Goal: Information Seeking & Learning: Learn about a topic

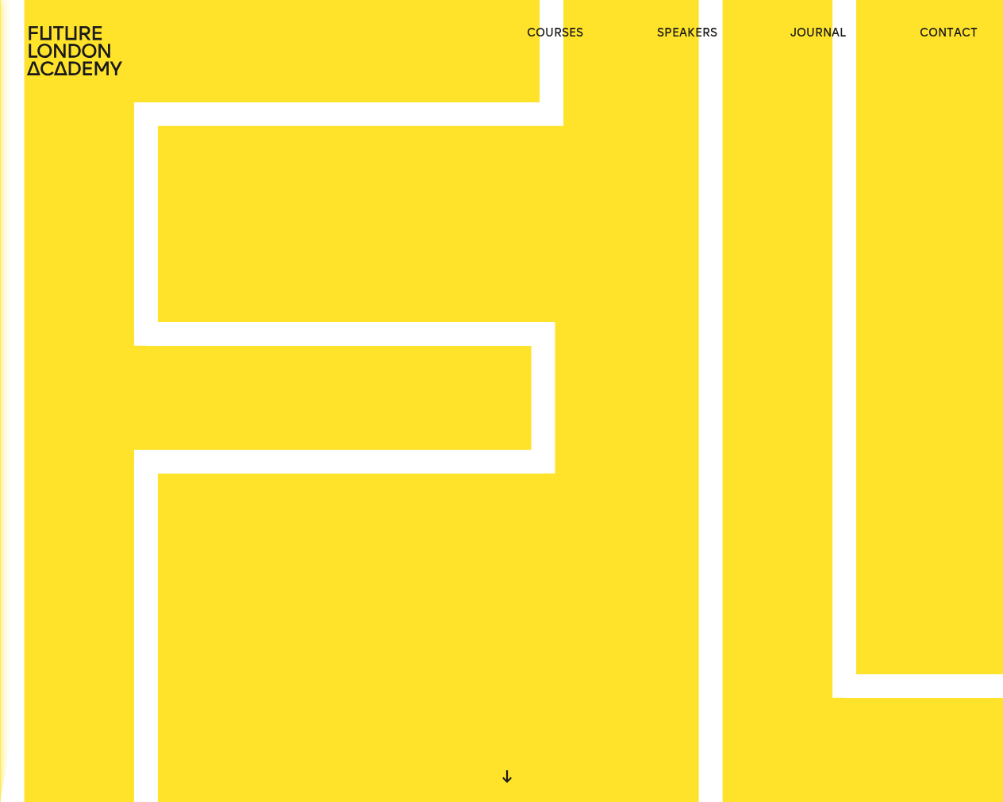
click at [846, 44] on ul "courses speakers journal contact" at bounding box center [753, 50] width 452 height 51
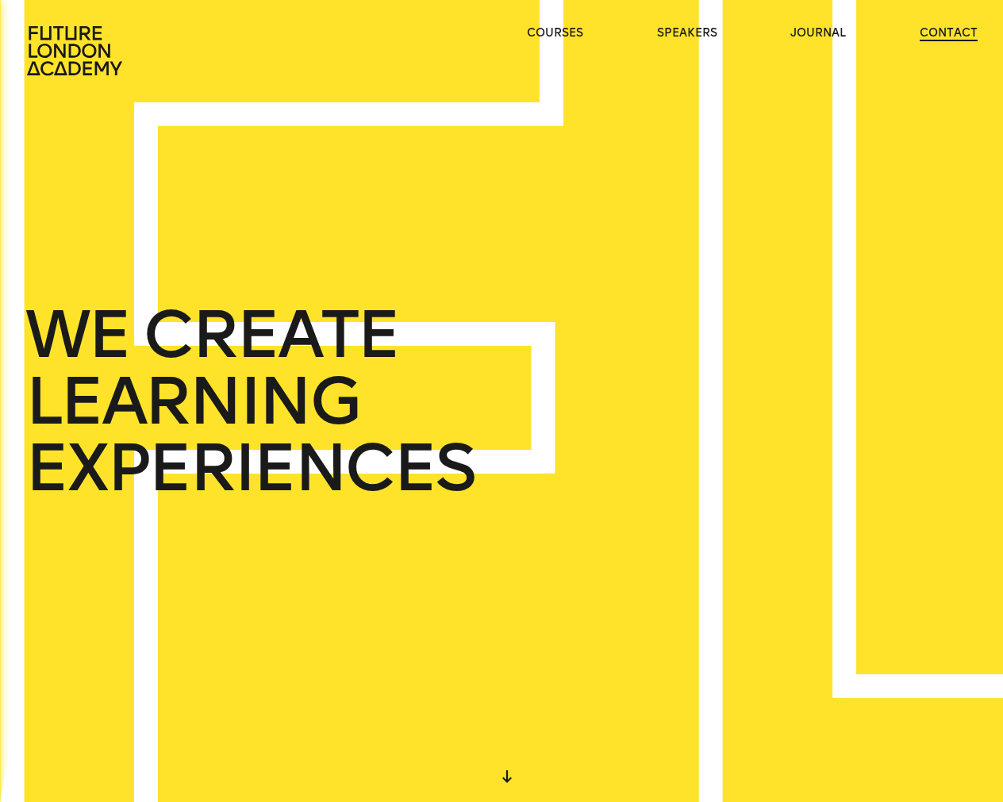
click at [968, 32] on link "contact" at bounding box center [949, 33] width 58 height 16
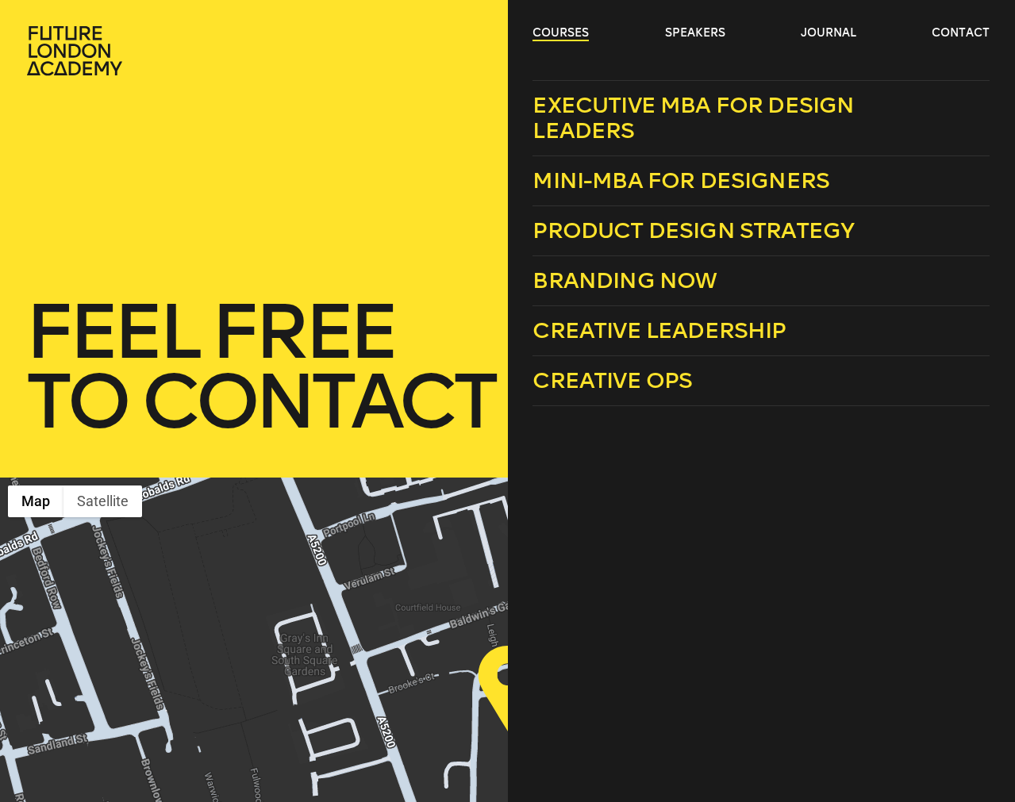
click at [566, 37] on link "courses" at bounding box center [561, 33] width 56 height 16
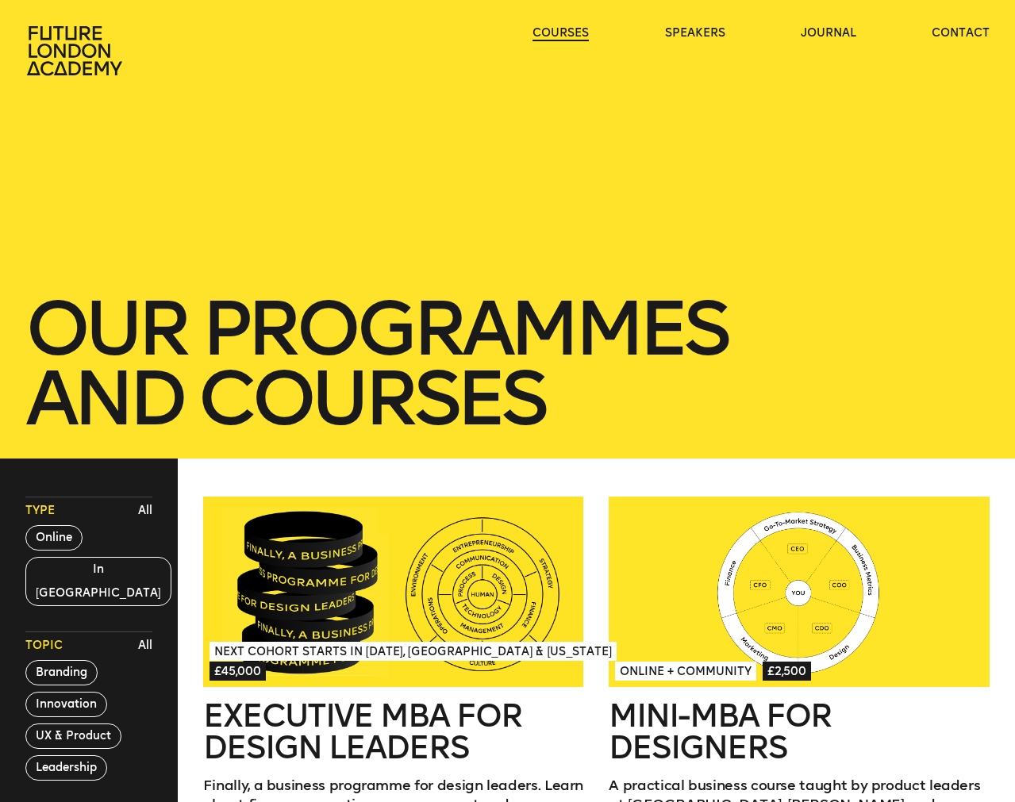
click at [574, 32] on link "courses" at bounding box center [561, 33] width 56 height 16
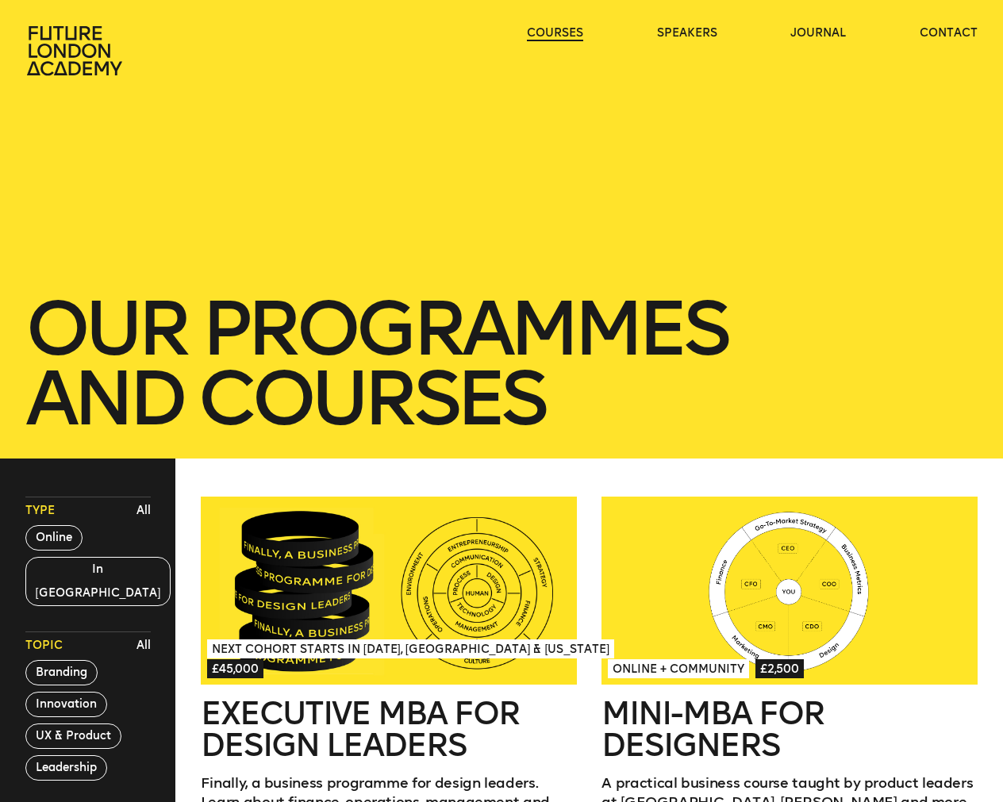
click at [574, 32] on link "courses" at bounding box center [555, 33] width 56 height 16
click at [97, 64] on icon at bounding box center [73, 50] width 95 height 49
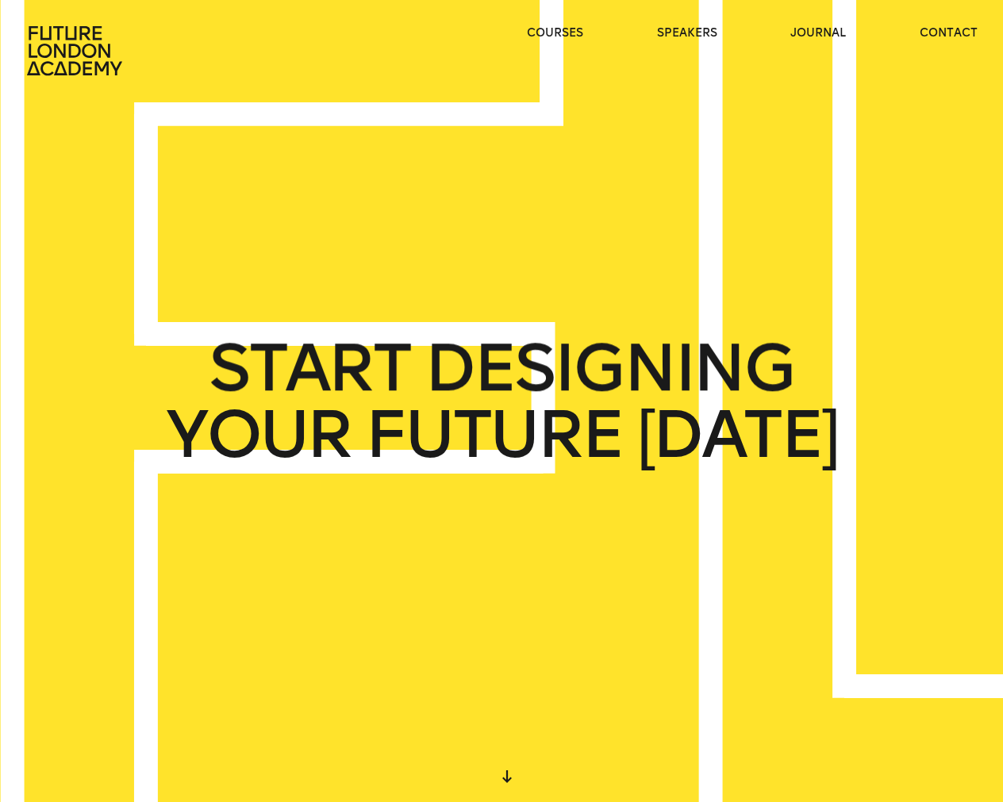
click at [672, 430] on span "TODAY" at bounding box center [737, 435] width 200 height 67
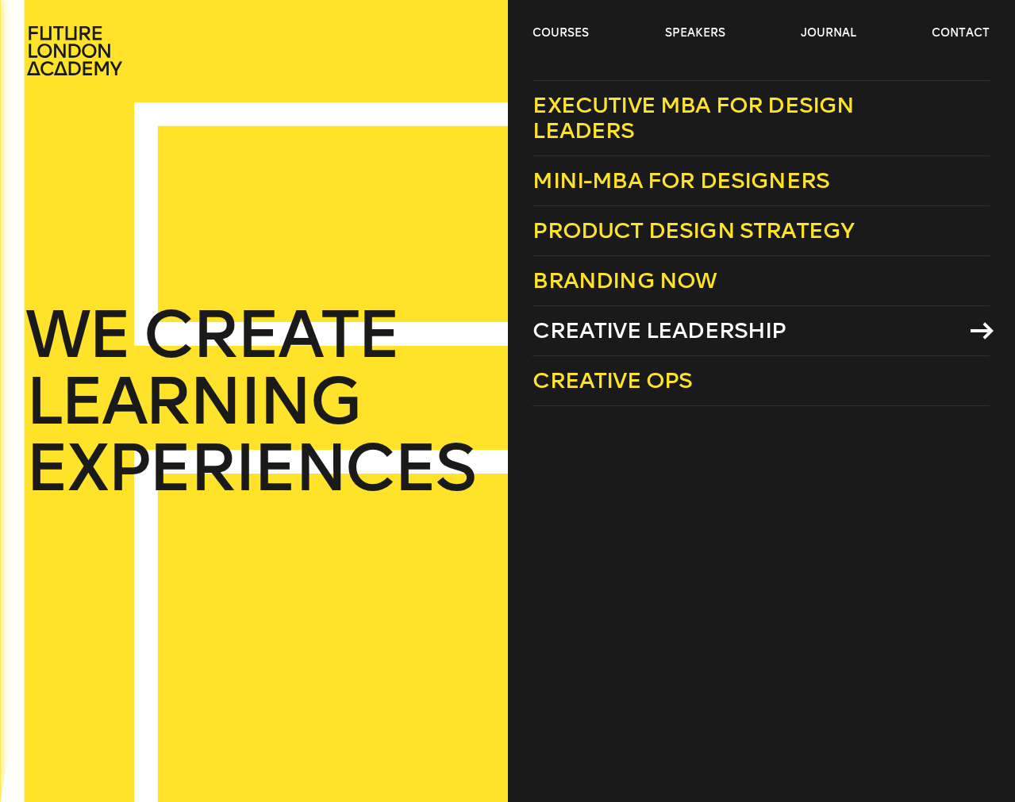
click at [690, 328] on span "Creative Leadership" at bounding box center [659, 330] width 253 height 26
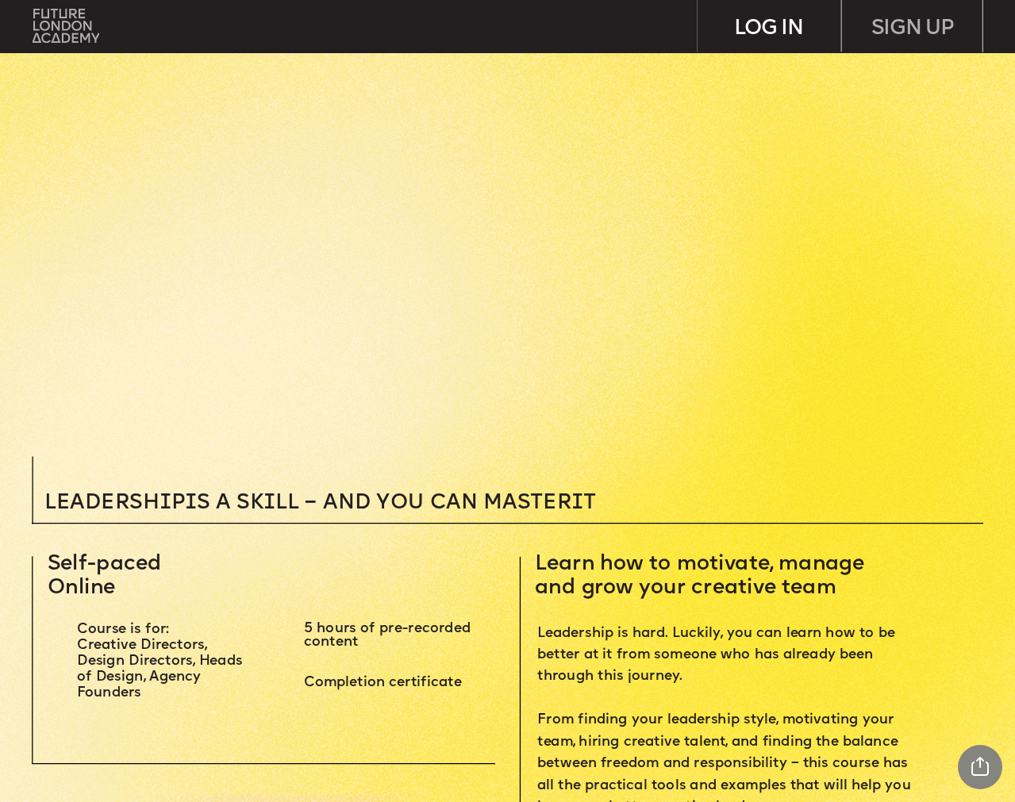
click at [767, 32] on div "LOG IN" at bounding box center [769, 26] width 143 height 52
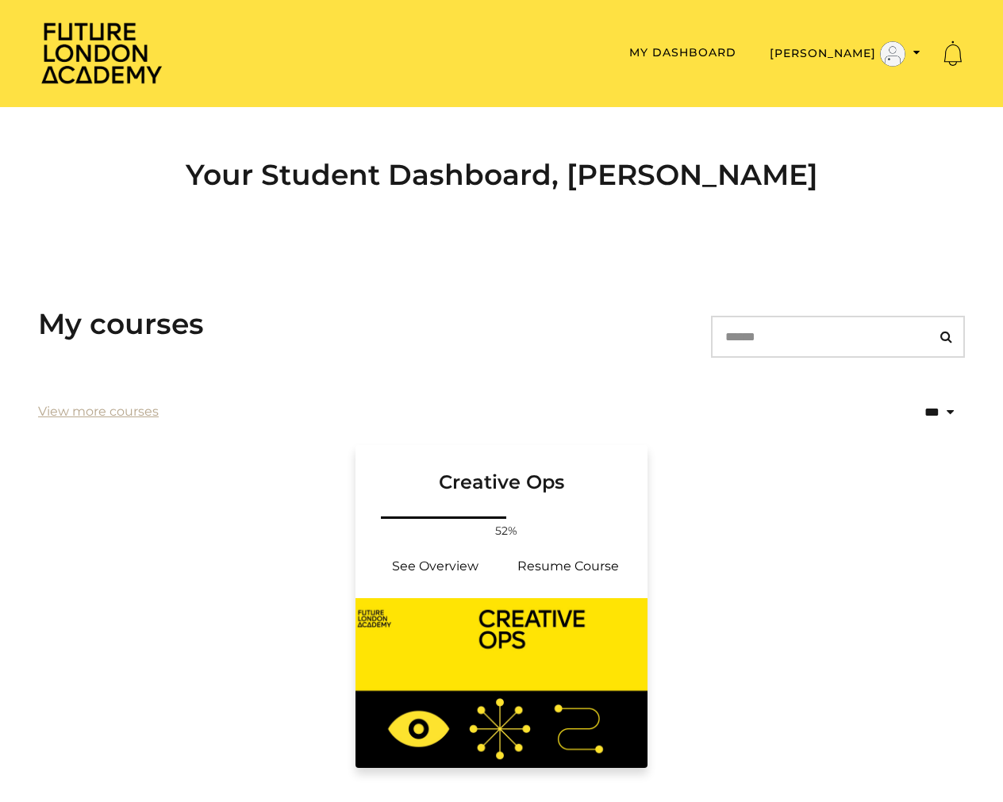
click at [531, 590] on div "Your progress: 52% See Overview Resume Course" at bounding box center [502, 556] width 292 height 85
click at [529, 564] on link "Resume Course" at bounding box center [568, 567] width 133 height 38
